Goal: Find specific page/section: Find specific page/section

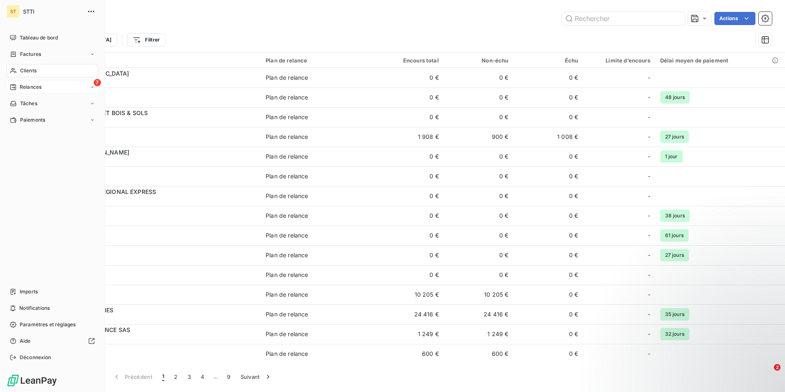
click at [25, 86] on span "Relances" at bounding box center [31, 86] width 22 height 7
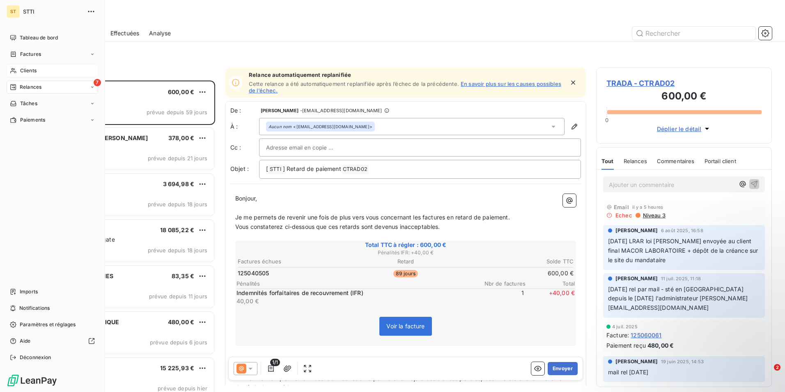
click at [19, 71] on div "Clients" at bounding box center [53, 70] width 92 height 13
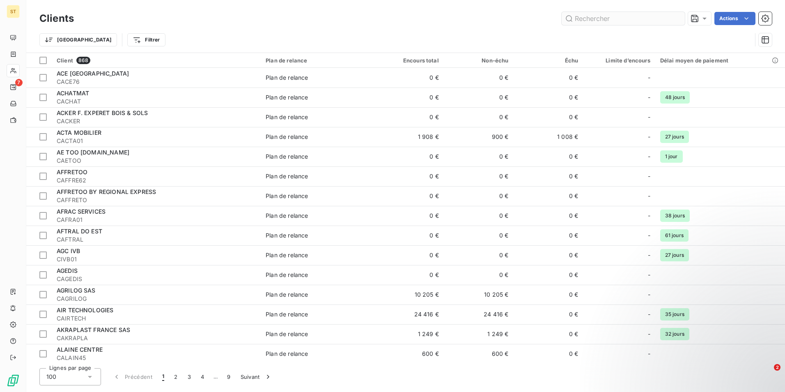
click at [629, 21] on input "text" at bounding box center [623, 18] width 123 height 13
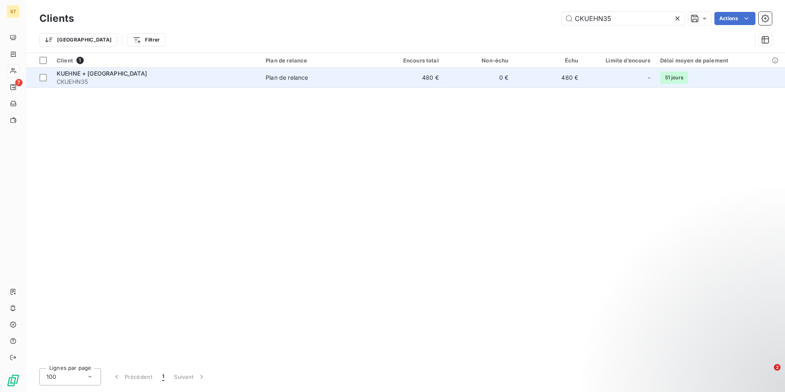
type input "CKUEHN35"
click at [258, 80] on td "KUEHNE + NAGEL ROAD CKUEHN35" at bounding box center [156, 78] width 209 height 20
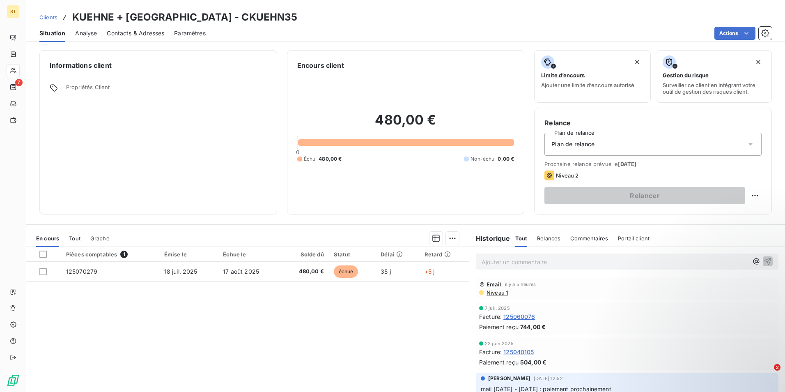
click at [513, 262] on p "Ajouter un commentaire ﻿" at bounding box center [615, 262] width 266 height 10
click at [765, 261] on icon "button" at bounding box center [768, 260] width 7 height 7
